Goal: Information Seeking & Learning: Learn about a topic

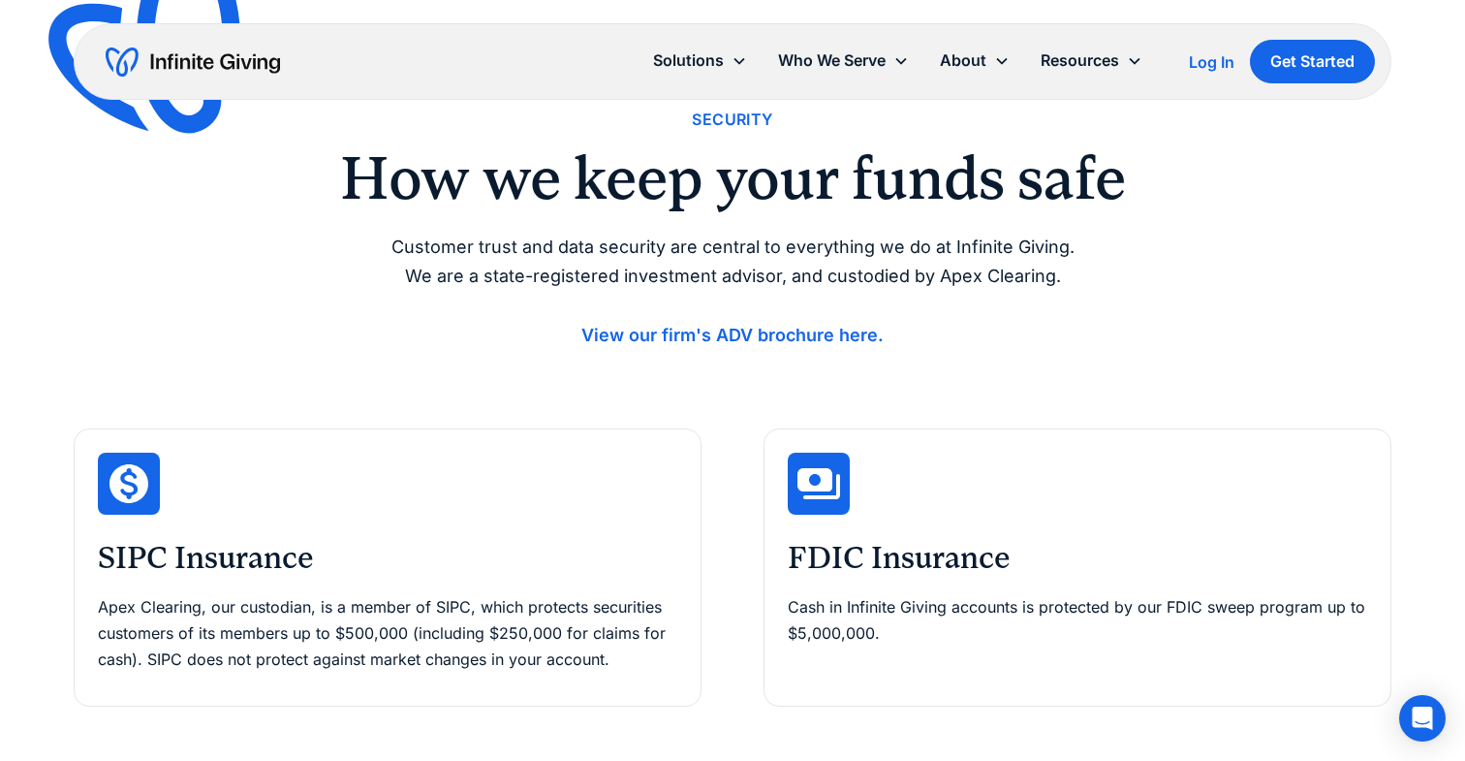
scroll to position [109, 0]
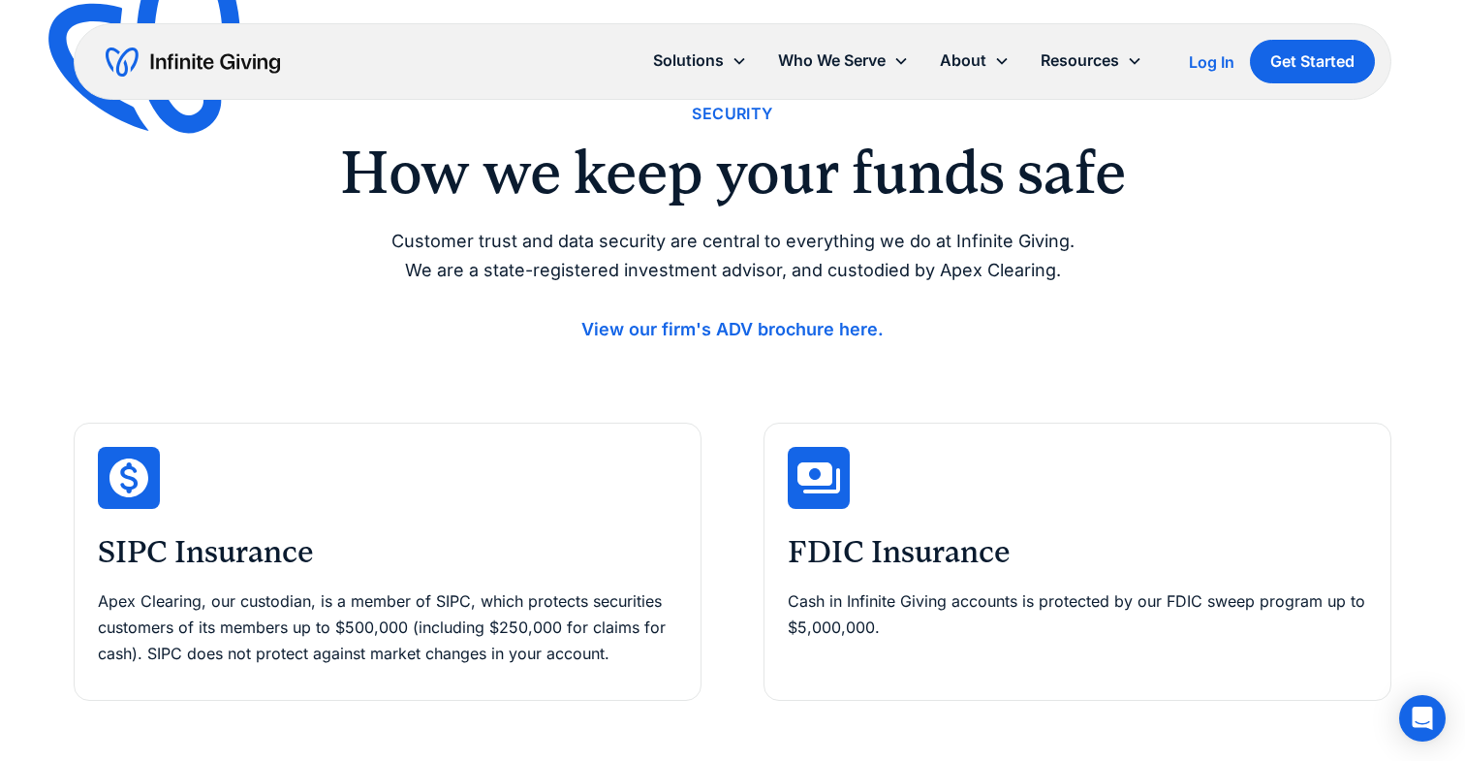
click at [734, 329] on strong "View our firm's ADV brochure here." at bounding box center [733, 329] width 302 height 20
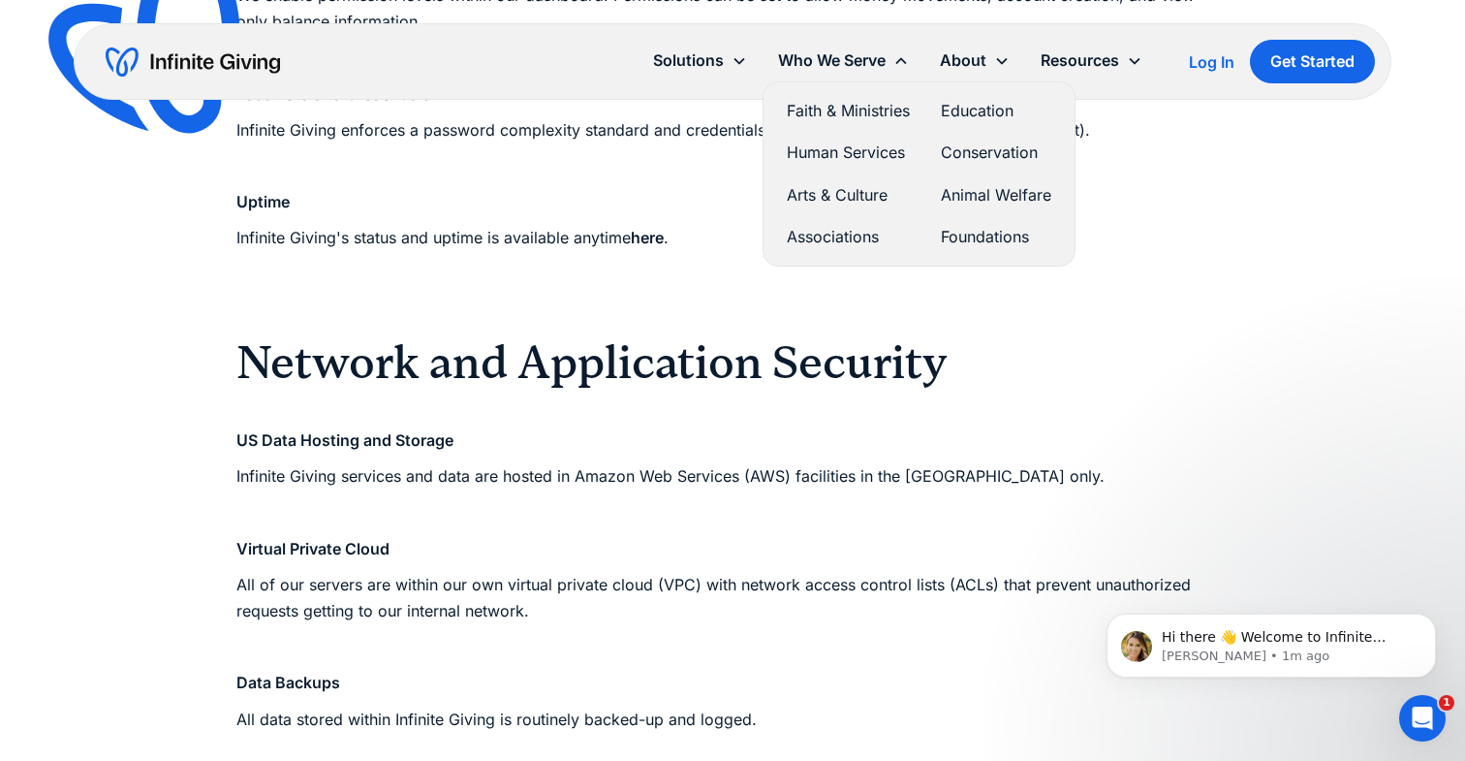
scroll to position [0, 0]
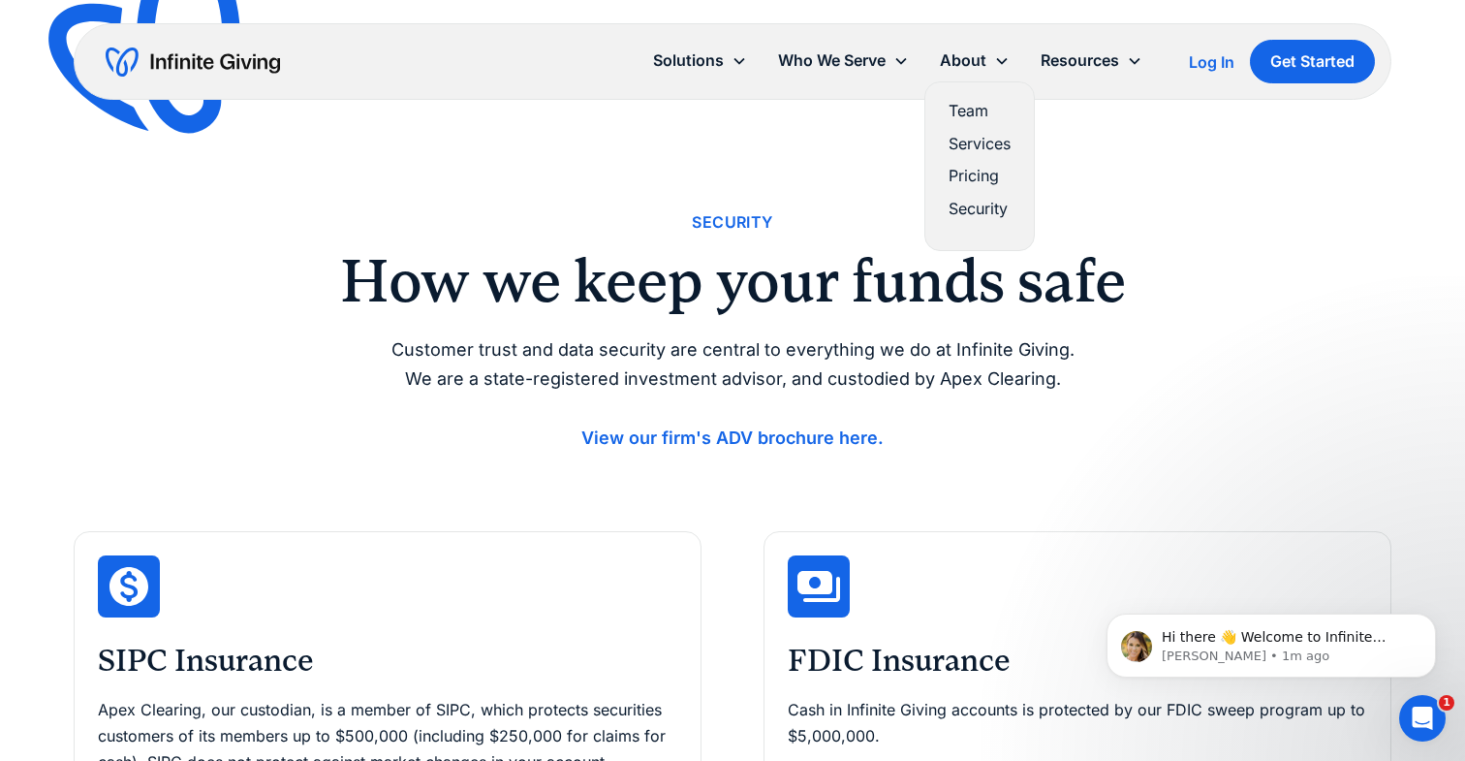
click at [964, 109] on link "Team" at bounding box center [980, 111] width 62 height 26
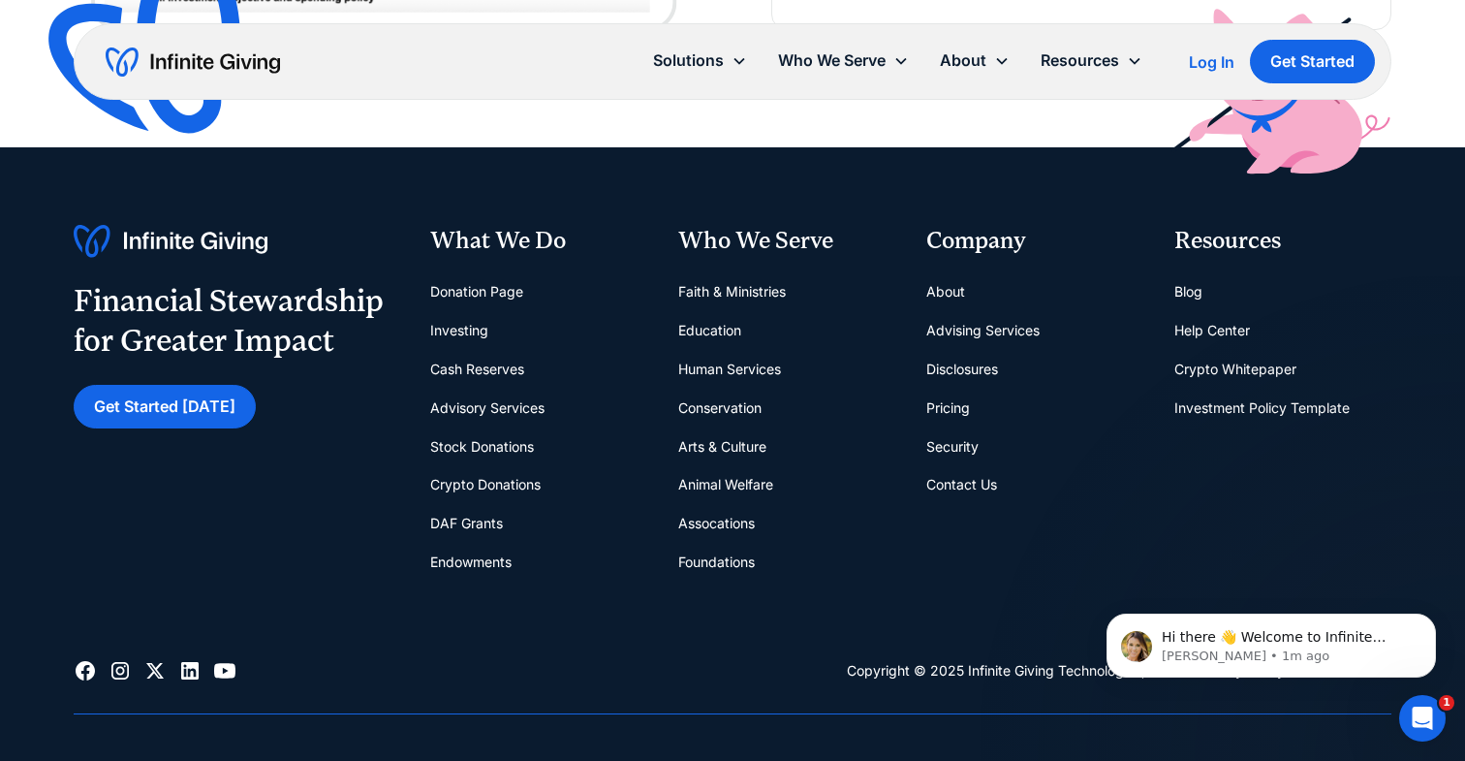
scroll to position [5544, 0]
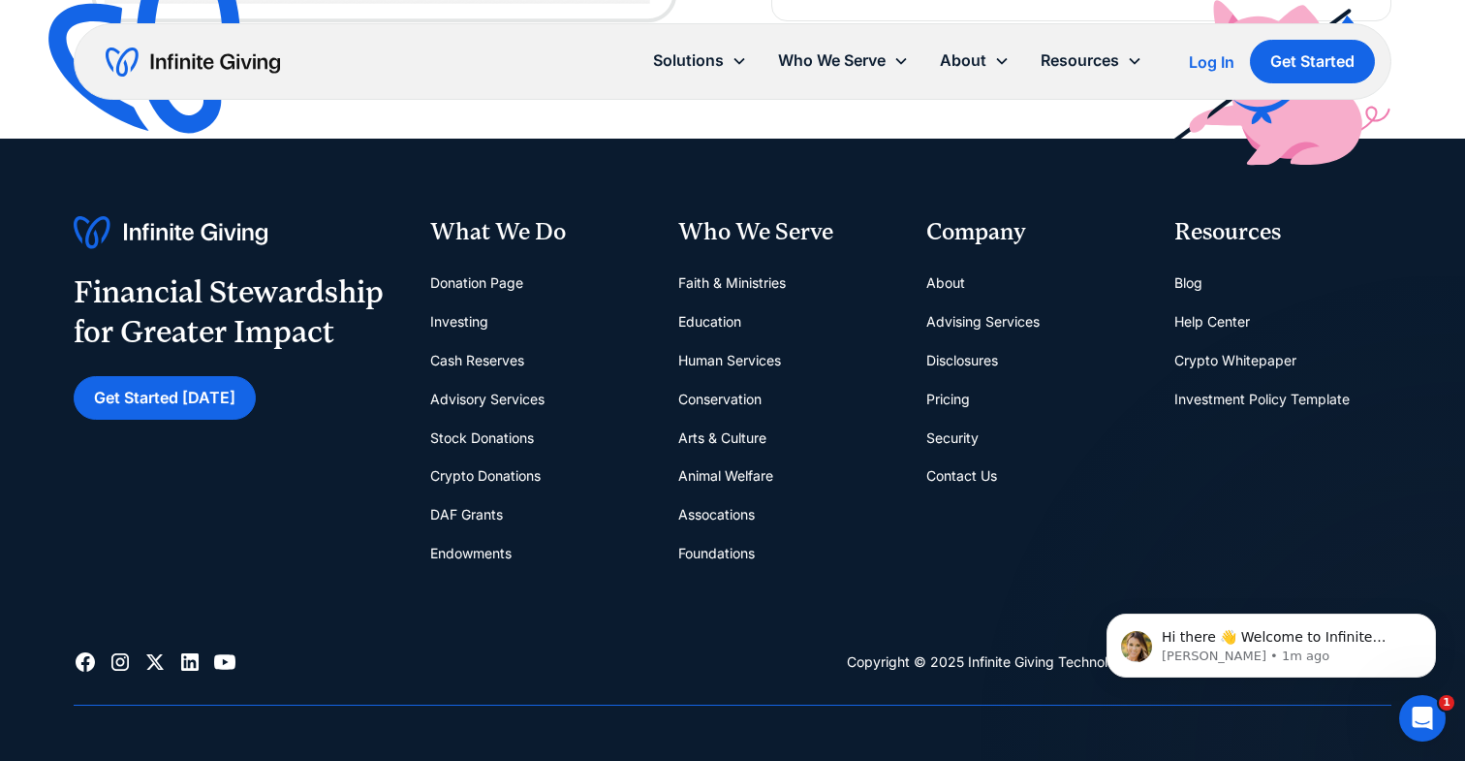
click at [934, 286] on link "About" at bounding box center [946, 283] width 39 height 39
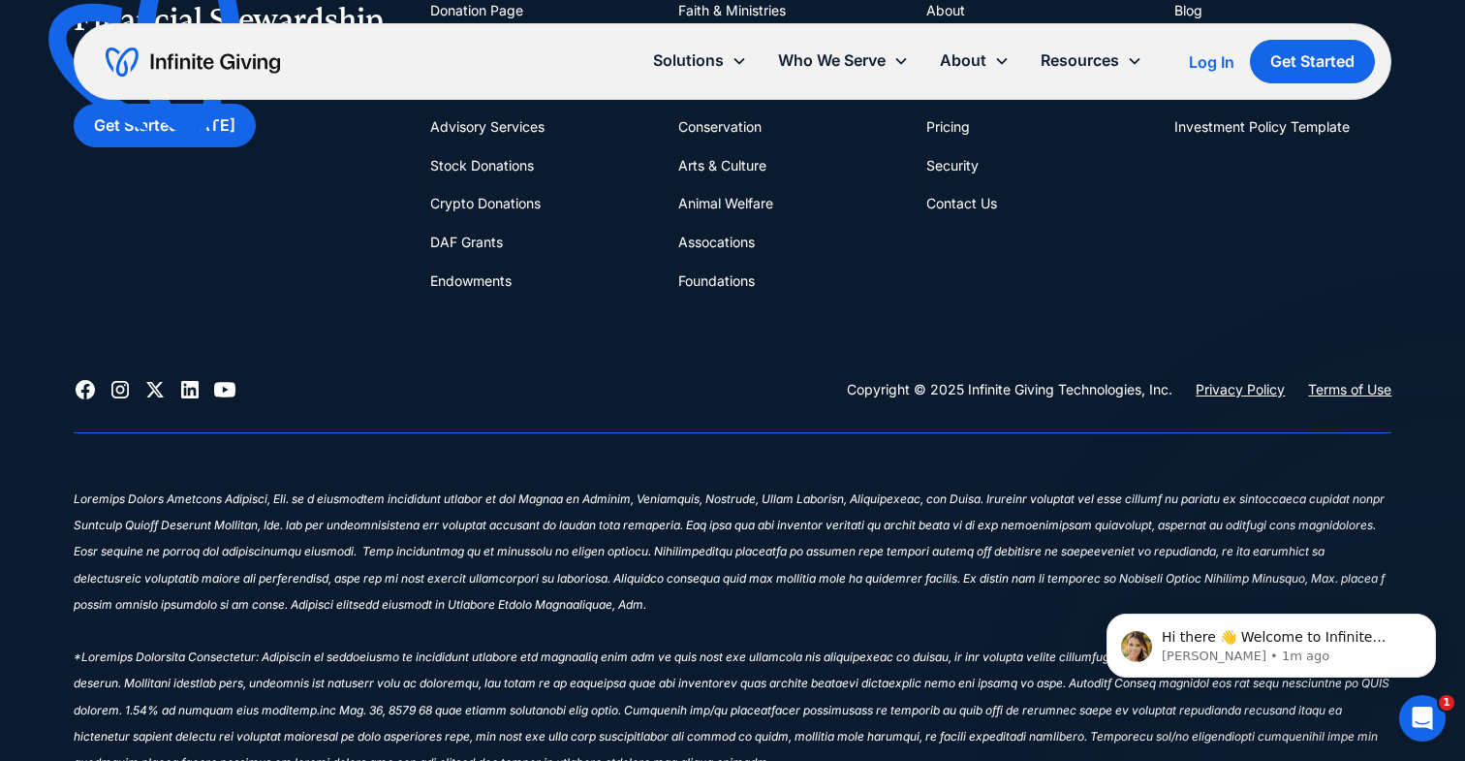
scroll to position [5826, 0]
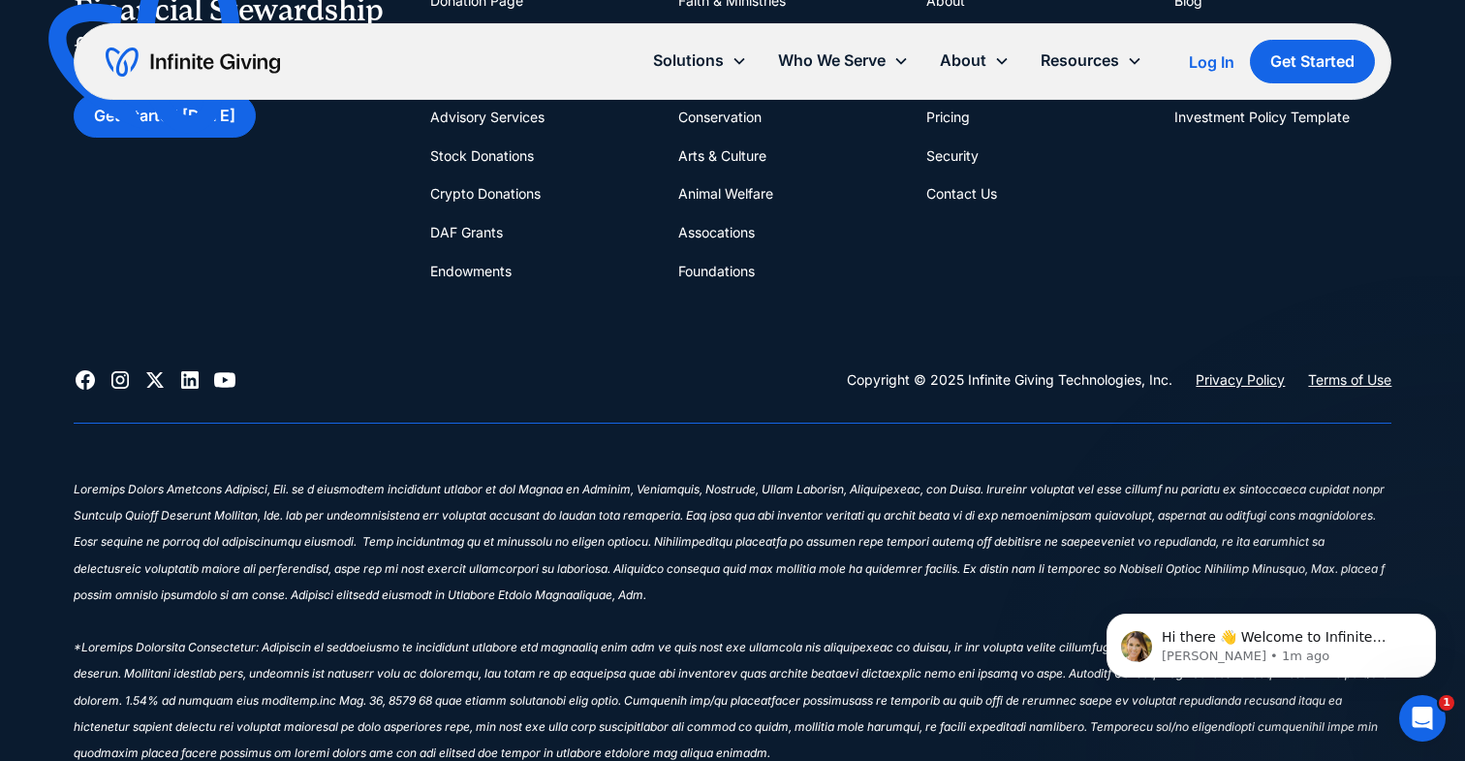
click at [966, 198] on link "Contact Us" at bounding box center [962, 193] width 71 height 39
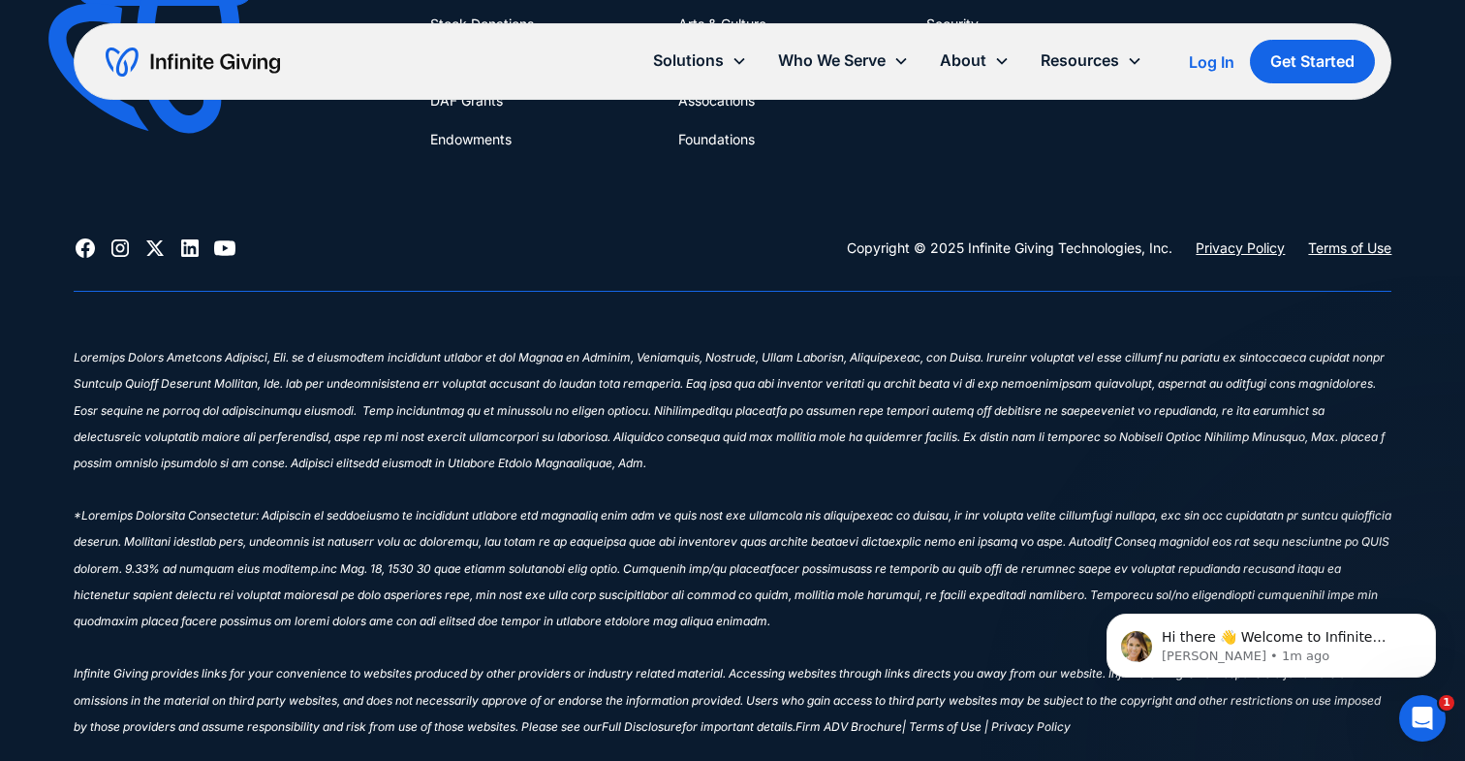
scroll to position [1466, 0]
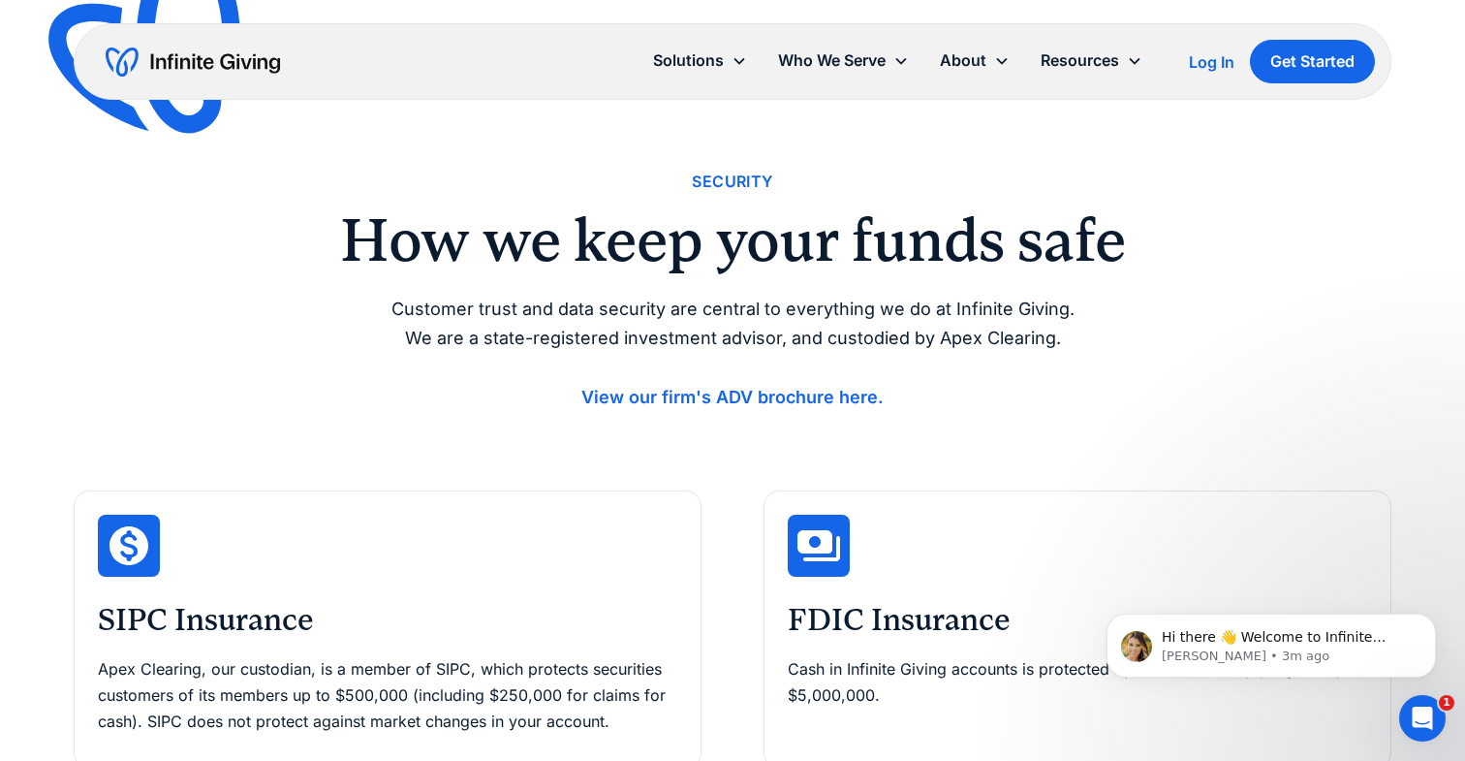
scroll to position [22, 0]
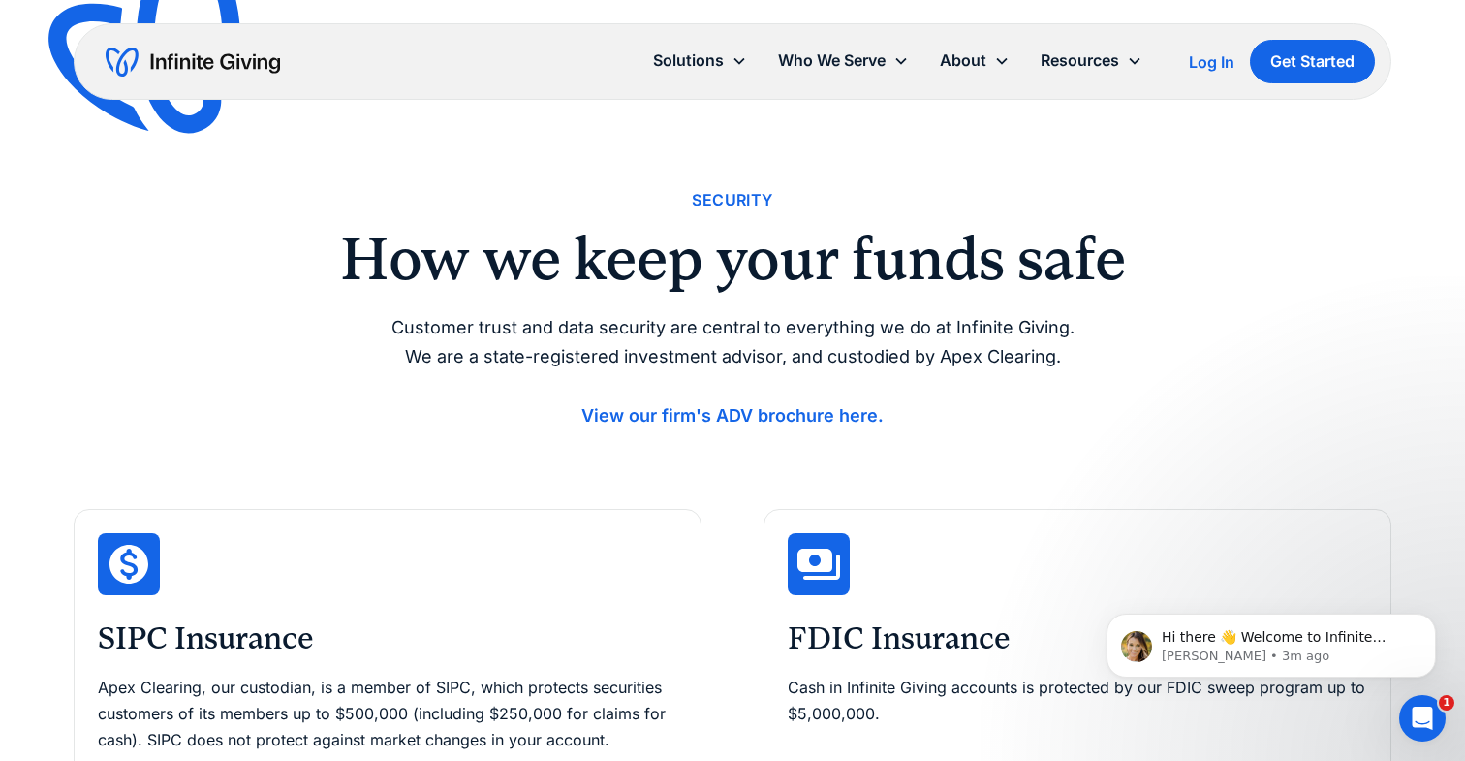
click at [793, 407] on strong "View our firm's ADV brochure here." at bounding box center [733, 415] width 302 height 20
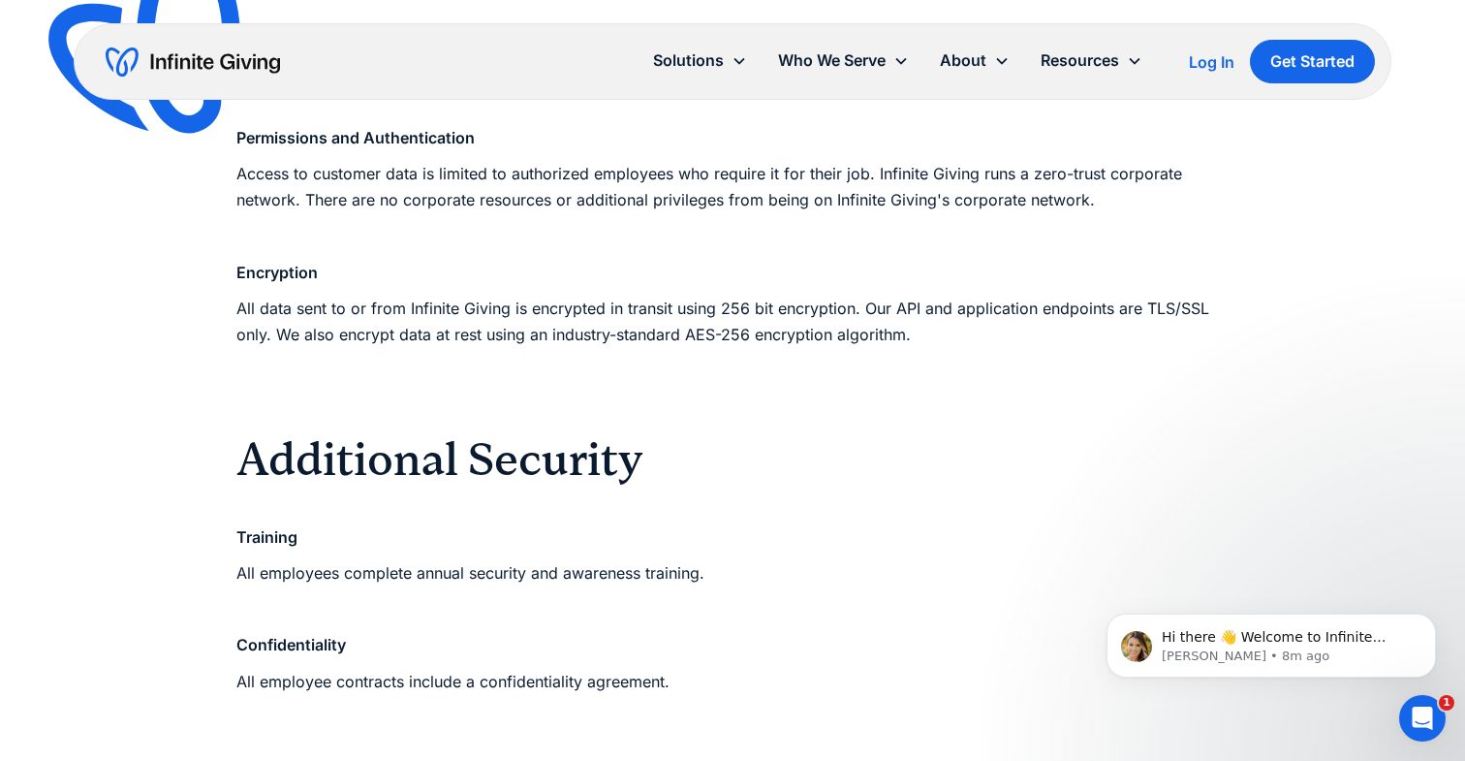
scroll to position [1938, 0]
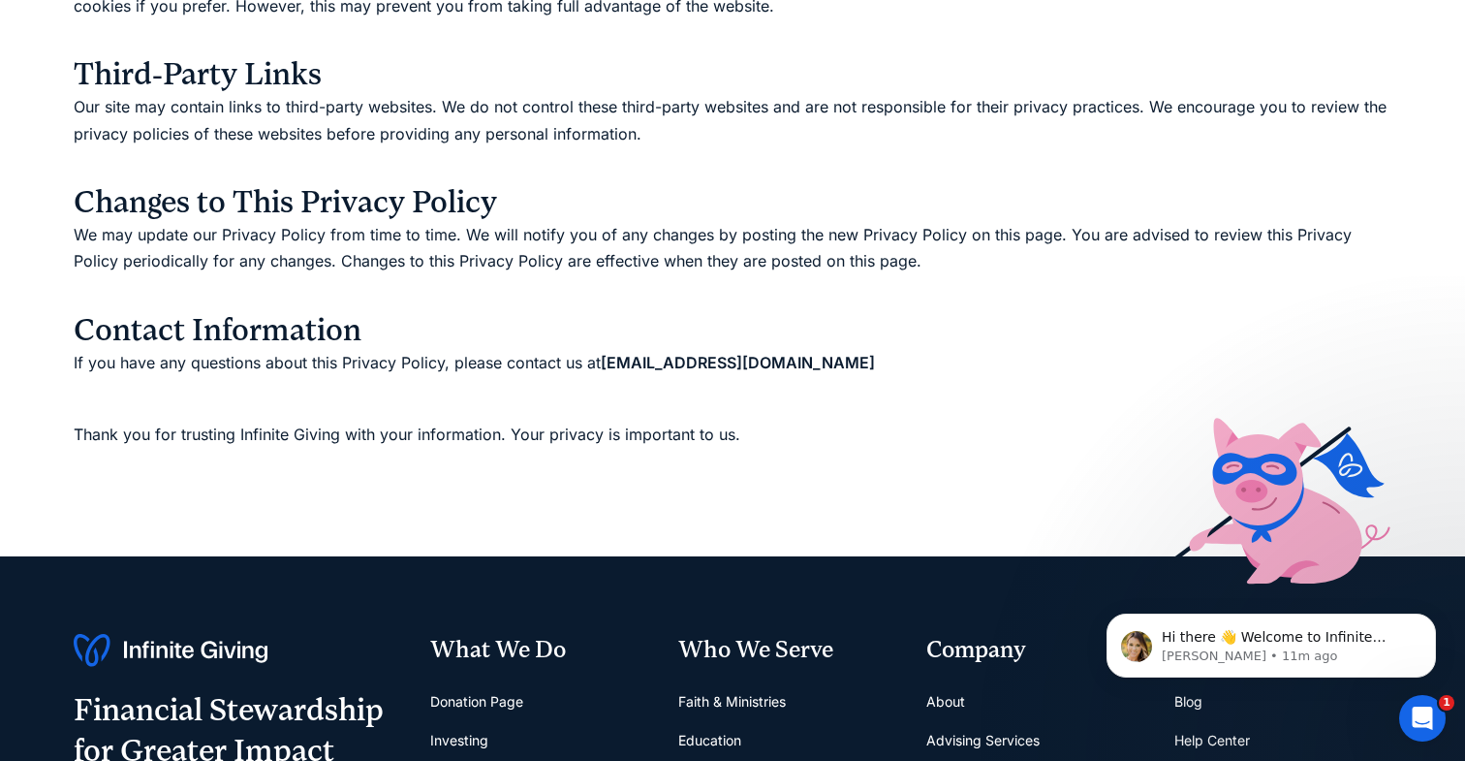
scroll to position [2062, 0]
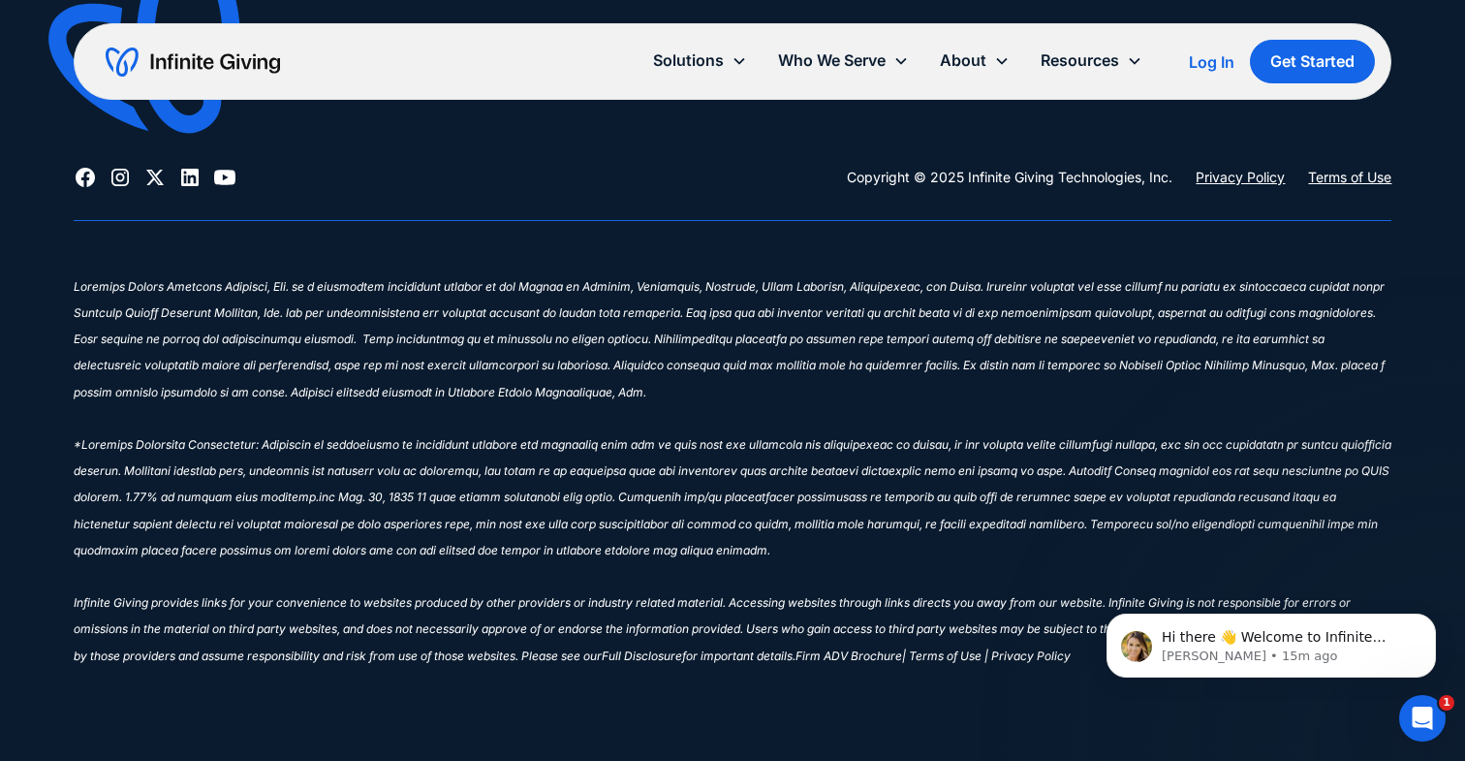
scroll to position [280, 0]
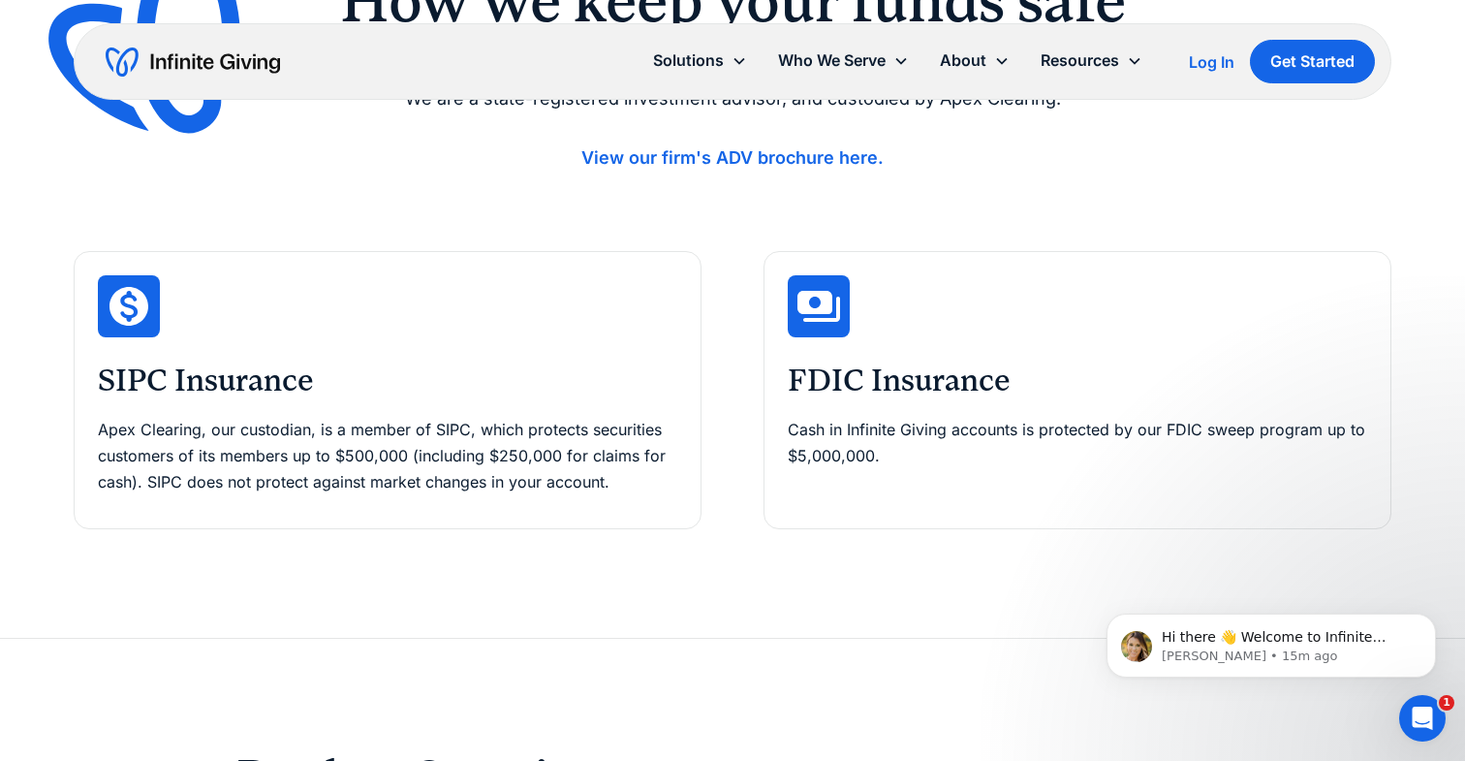
click at [127, 297] on icon at bounding box center [129, 306] width 47 height 47
click at [170, 383] on h3 "SIPC Insurance" at bounding box center [388, 381] width 580 height 41
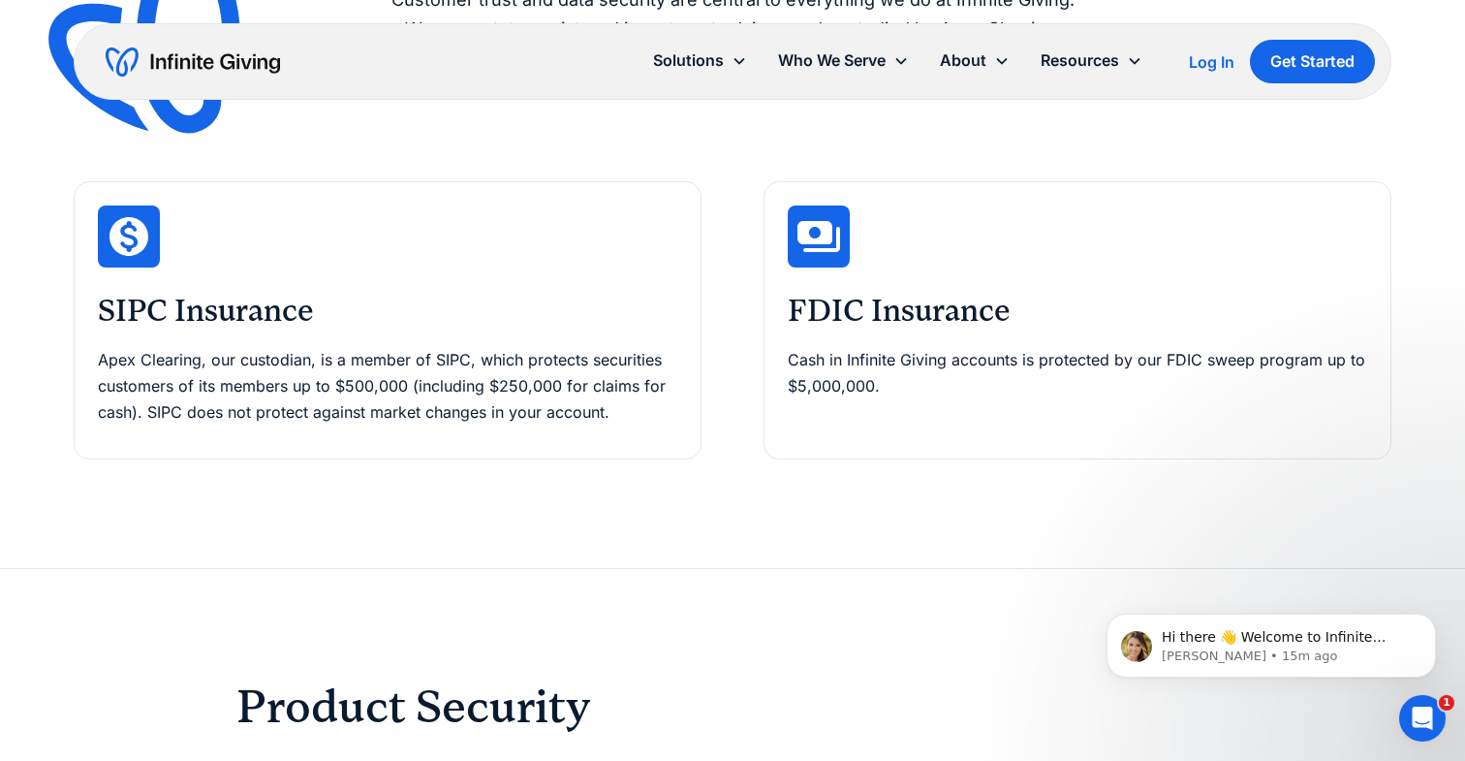
scroll to position [354, 0]
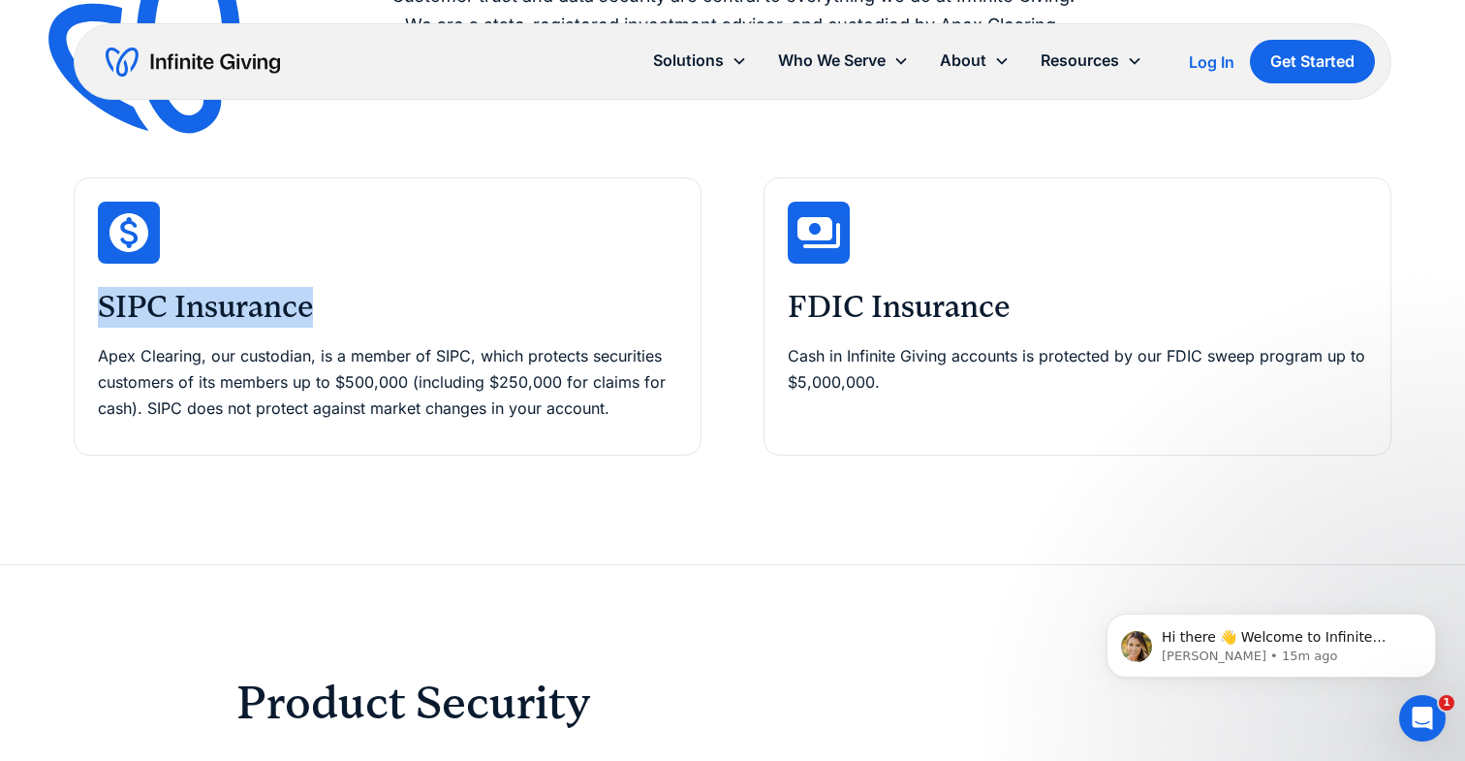
drag, startPoint x: 97, startPoint y: 308, endPoint x: 317, endPoint y: 312, distance: 220.1
click at [317, 312] on h3 "SIPC Insurance" at bounding box center [388, 307] width 580 height 41
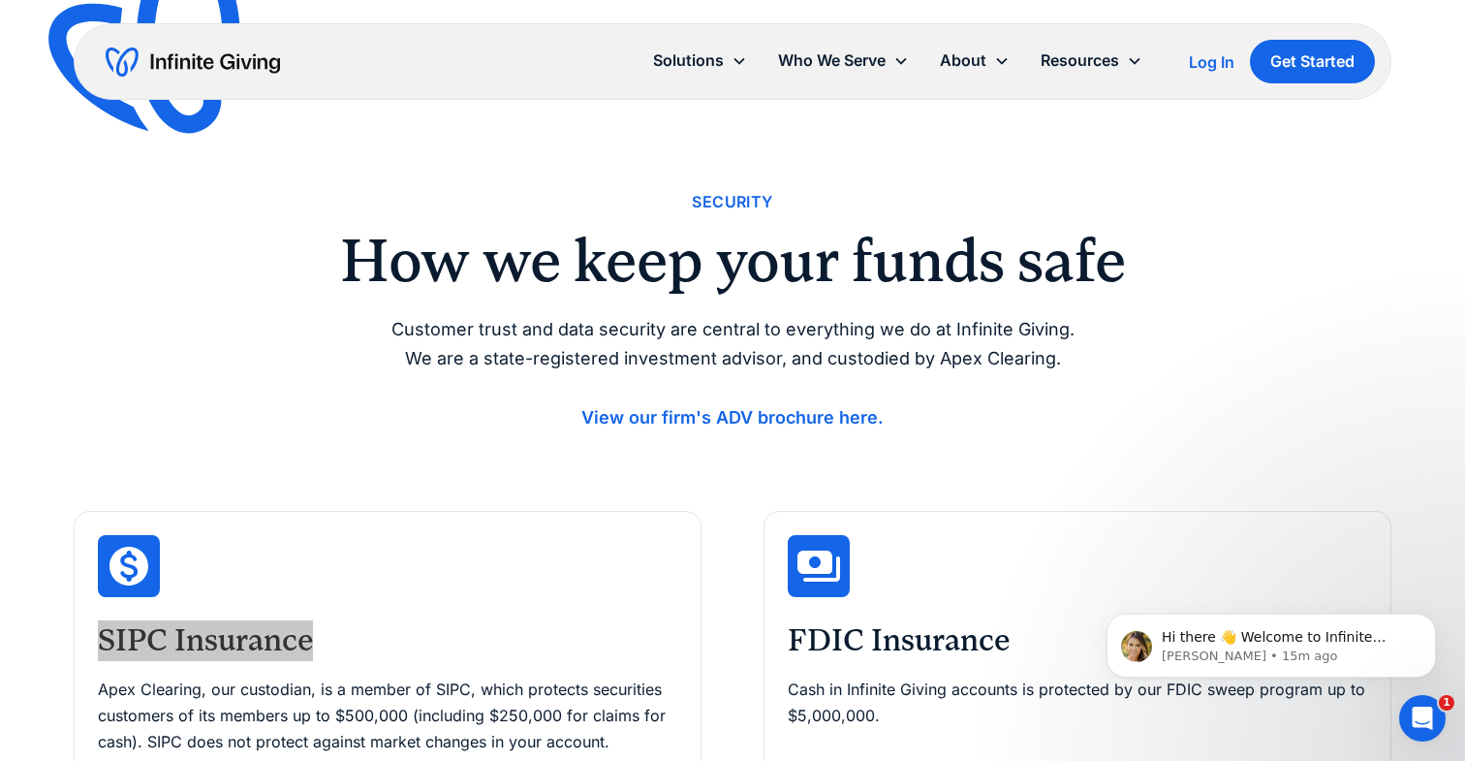
scroll to position [0, 0]
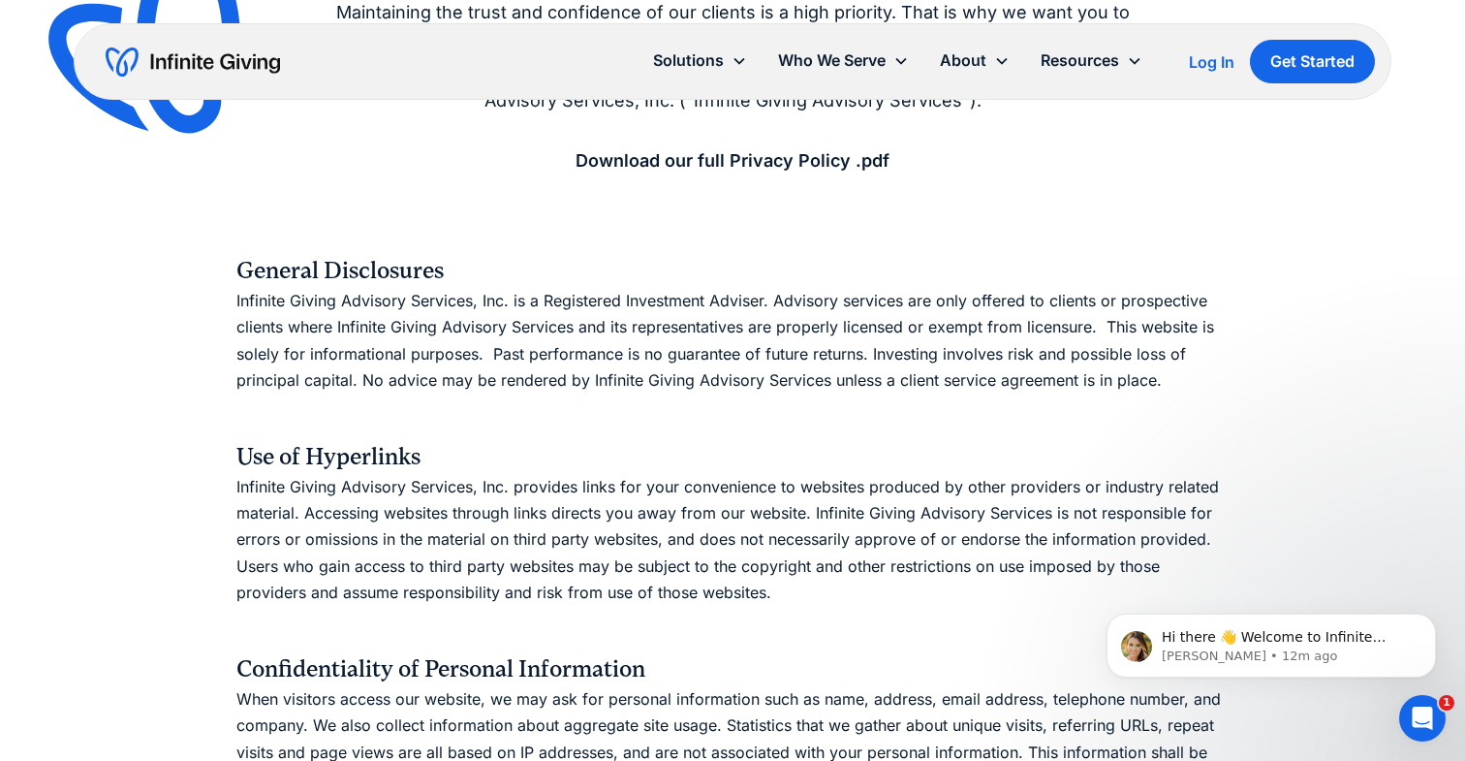
scroll to position [318, 0]
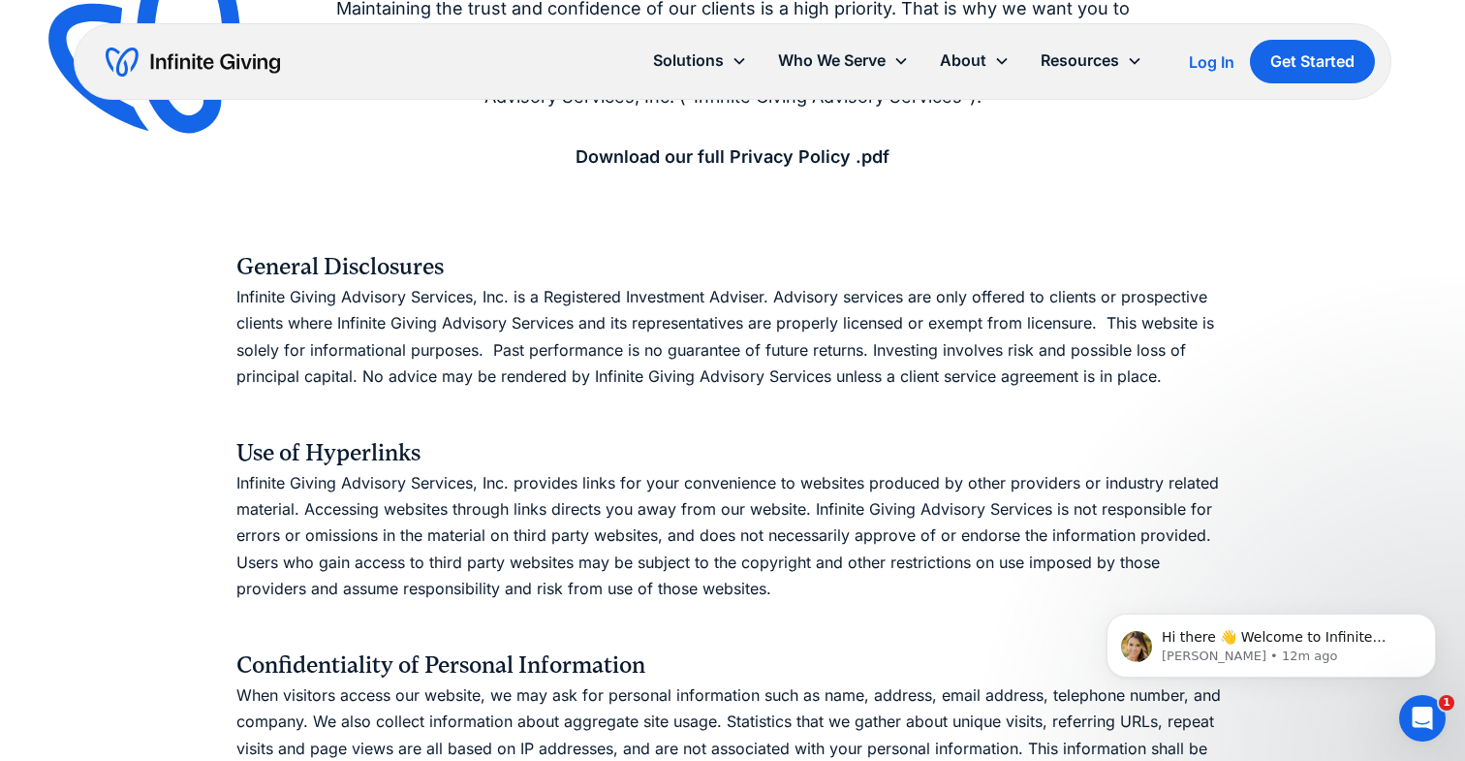
click at [792, 153] on strong "Download our full Privacy Policy .pdf" at bounding box center [733, 156] width 314 height 20
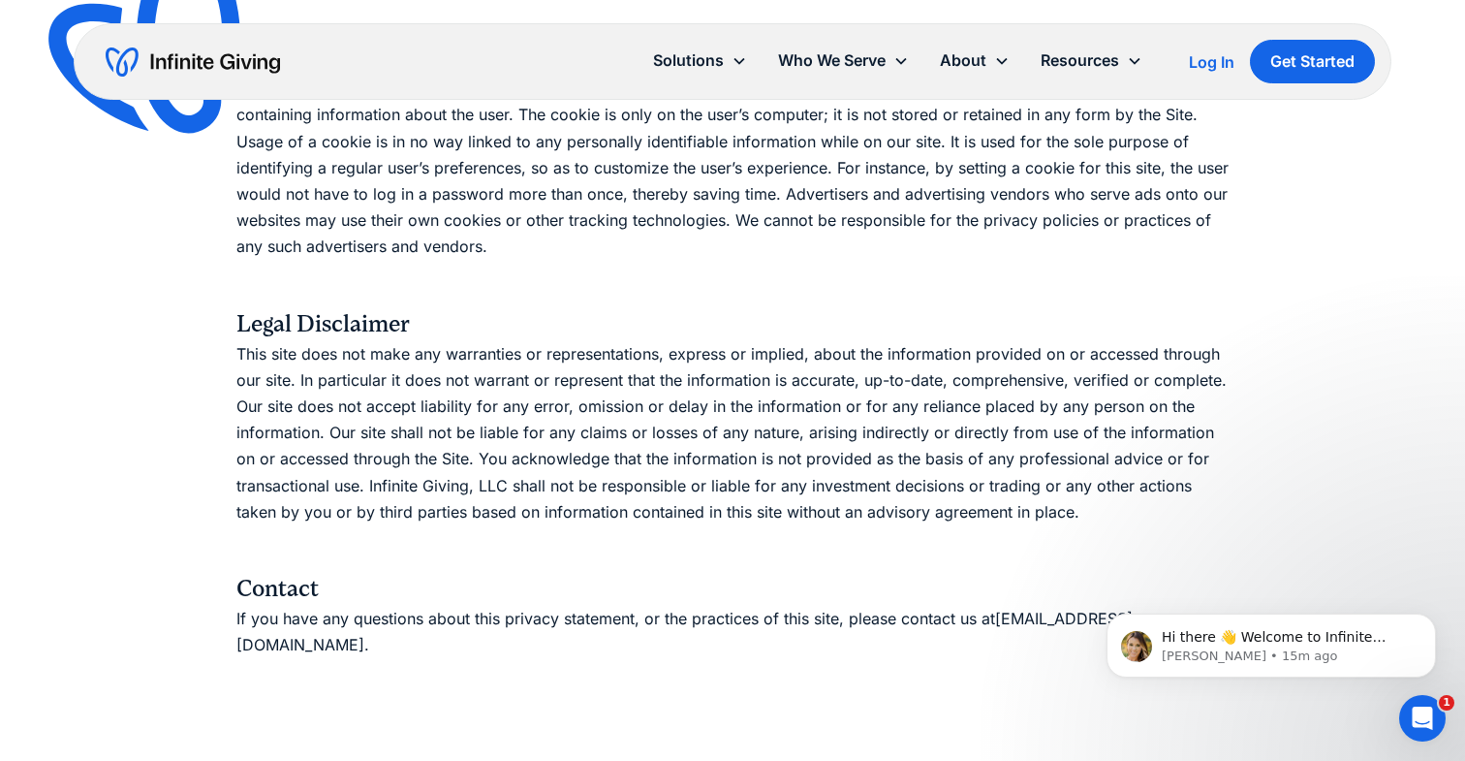
scroll to position [2847, 0]
